Goal: Check status: Check status

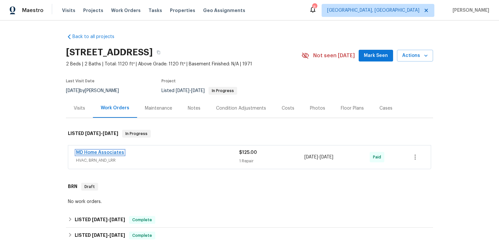
click at [119, 155] on link "MD Home Associates" at bounding box center [100, 152] width 48 height 5
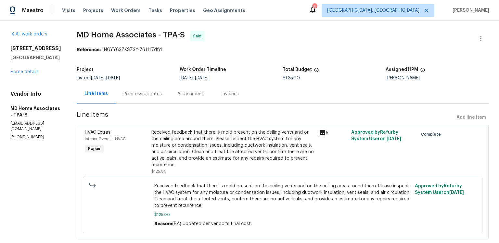
click at [189, 123] on span "Line Items" at bounding box center [265, 117] width 377 height 12
click at [162, 97] on div "Progress Updates" at bounding box center [142, 94] width 38 height 6
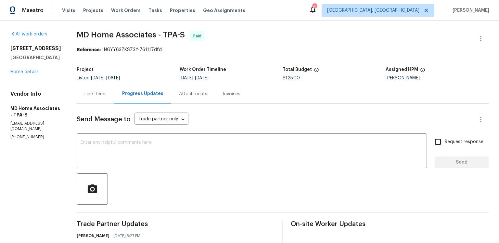
click at [289, 46] on span "MD Home Associates - TPA-S Paid" at bounding box center [275, 39] width 396 height 16
